Goal: Check status: Check status

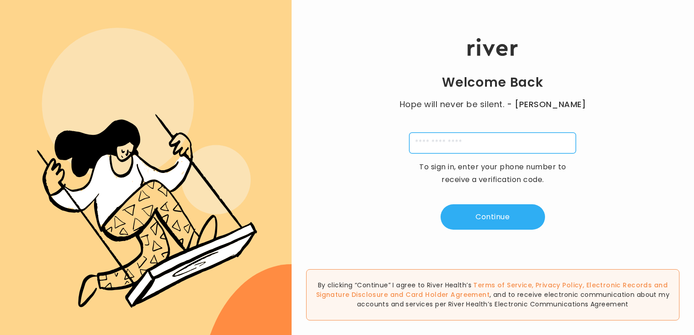
click at [420, 148] on input "tel" at bounding box center [492, 143] width 167 height 21
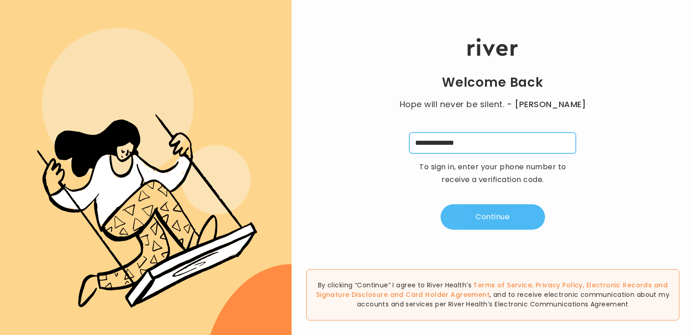
type input "**********"
click at [493, 217] on button "Continue" at bounding box center [492, 216] width 104 height 25
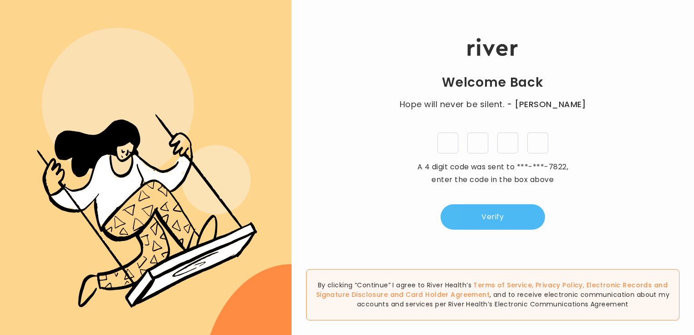
type input "*"
click at [493, 217] on button "Verify" at bounding box center [492, 216] width 104 height 25
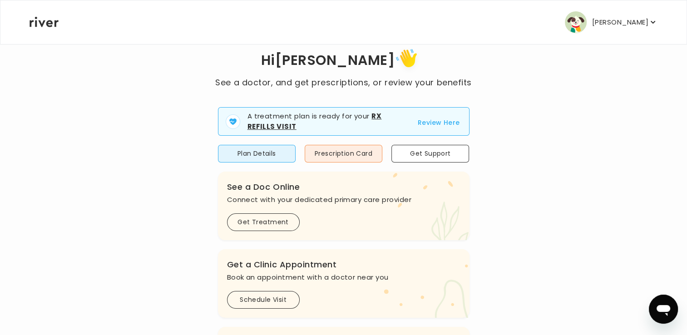
scroll to position [45, 0]
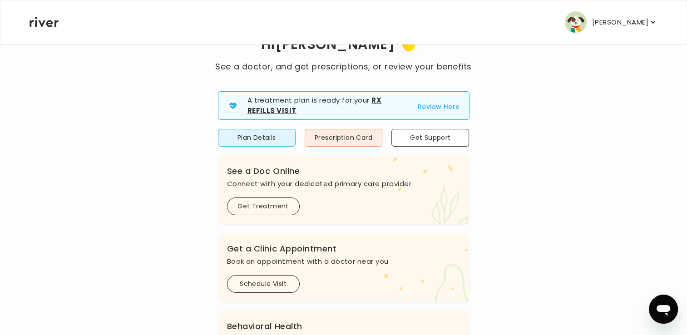
click at [442, 107] on button "Review Here" at bounding box center [439, 106] width 42 height 11
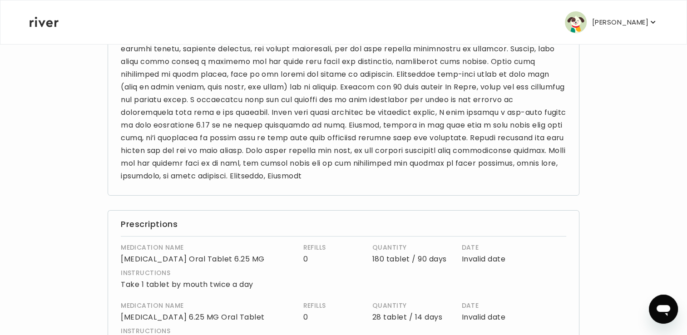
scroll to position [136, 0]
